Goal: Browse casually

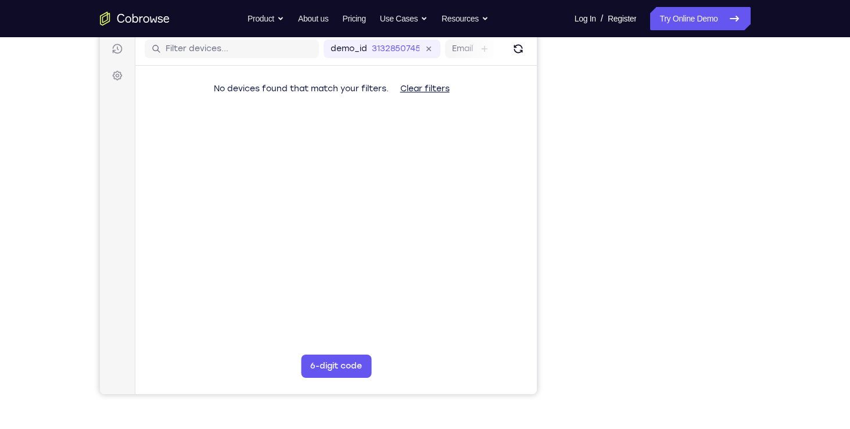
scroll to position [146, 0]
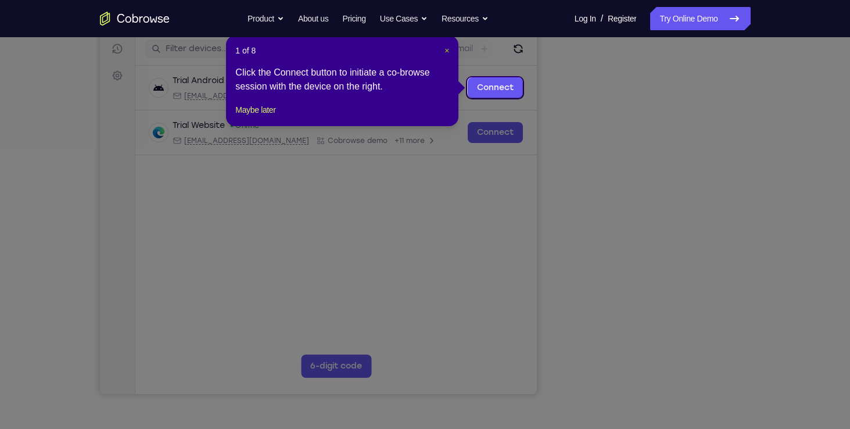
click at [445, 50] on span "×" at bounding box center [446, 50] width 5 height 9
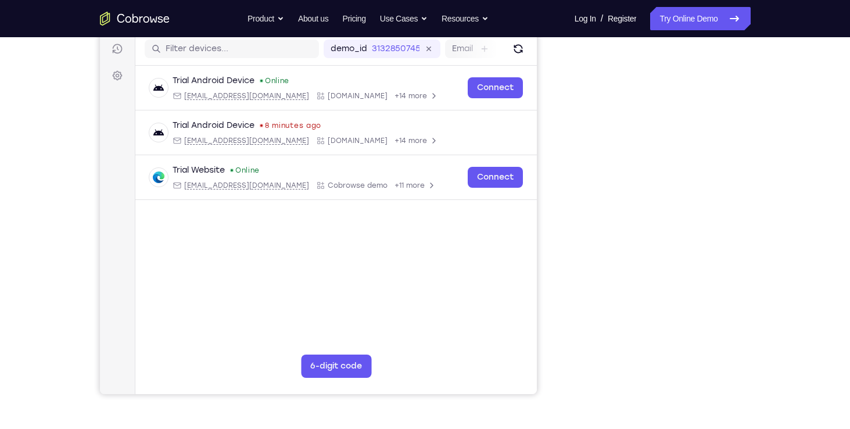
click at [771, 103] on div "Your Support Agent Your Customer Web iOS Android Next Steps We’d be happy to gi…" at bounding box center [425, 274] width 744 height 766
click at [753, 215] on div "Your Support Agent Your Customer Web iOS Android Next Steps We’d be happy to gi…" at bounding box center [425, 274] width 744 height 766
